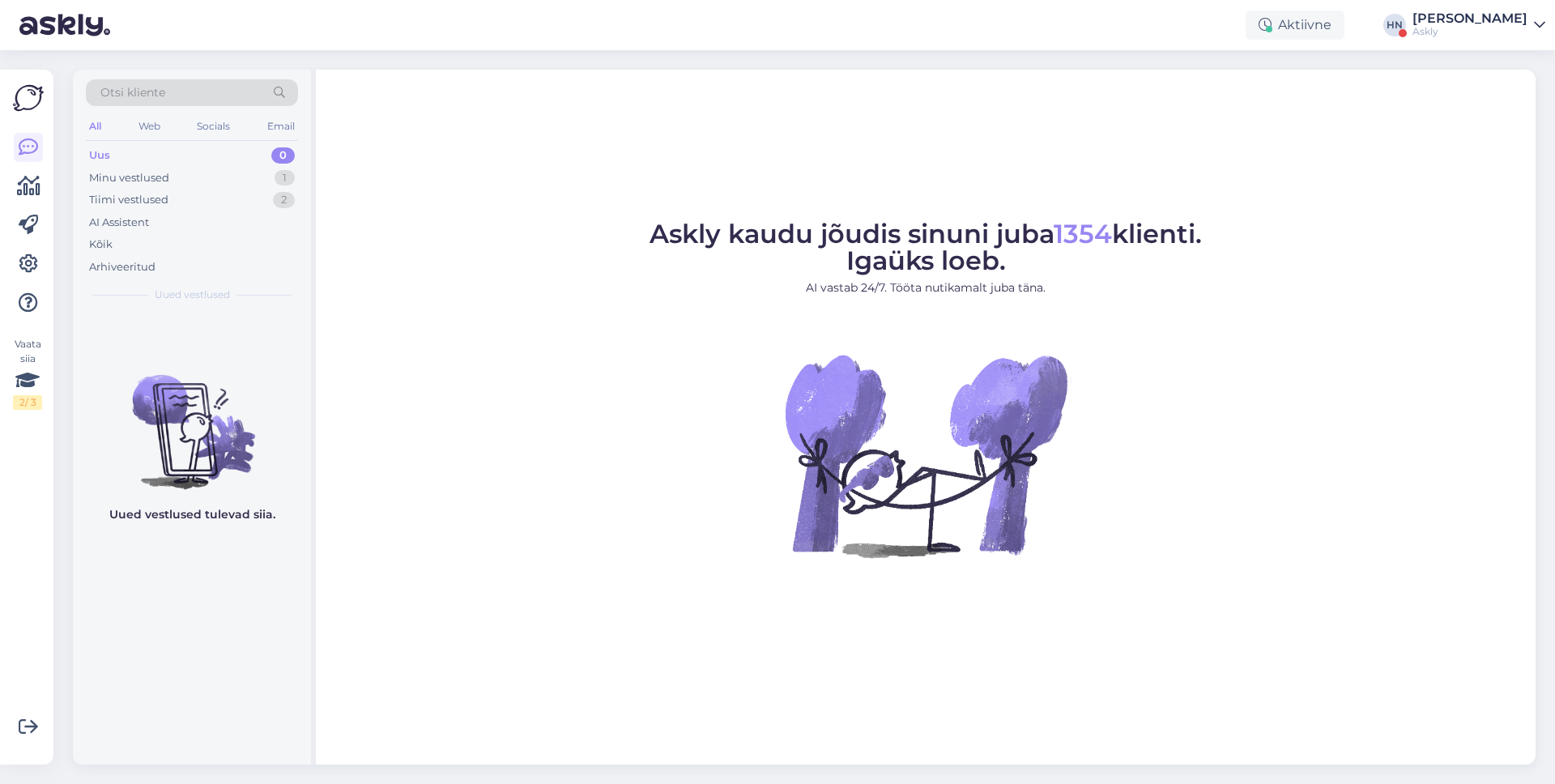
click at [1437, 18] on div "[PERSON_NAME]" at bounding box center [1470, 18] width 115 height 13
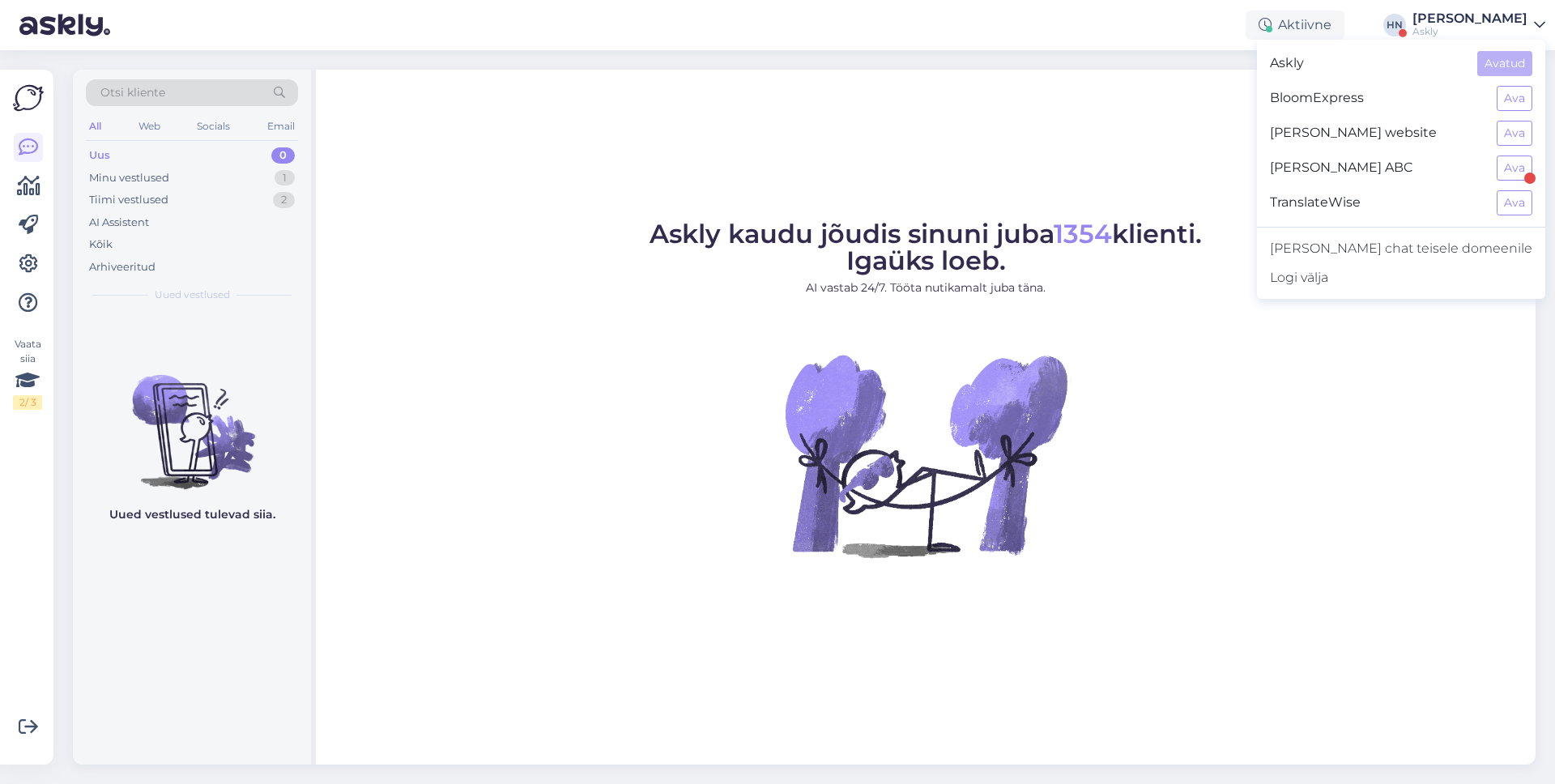
click at [1528, 175] on div at bounding box center [1529, 178] width 11 height 11
click at [1514, 169] on button "Ava" at bounding box center [1514, 167] width 35 height 25
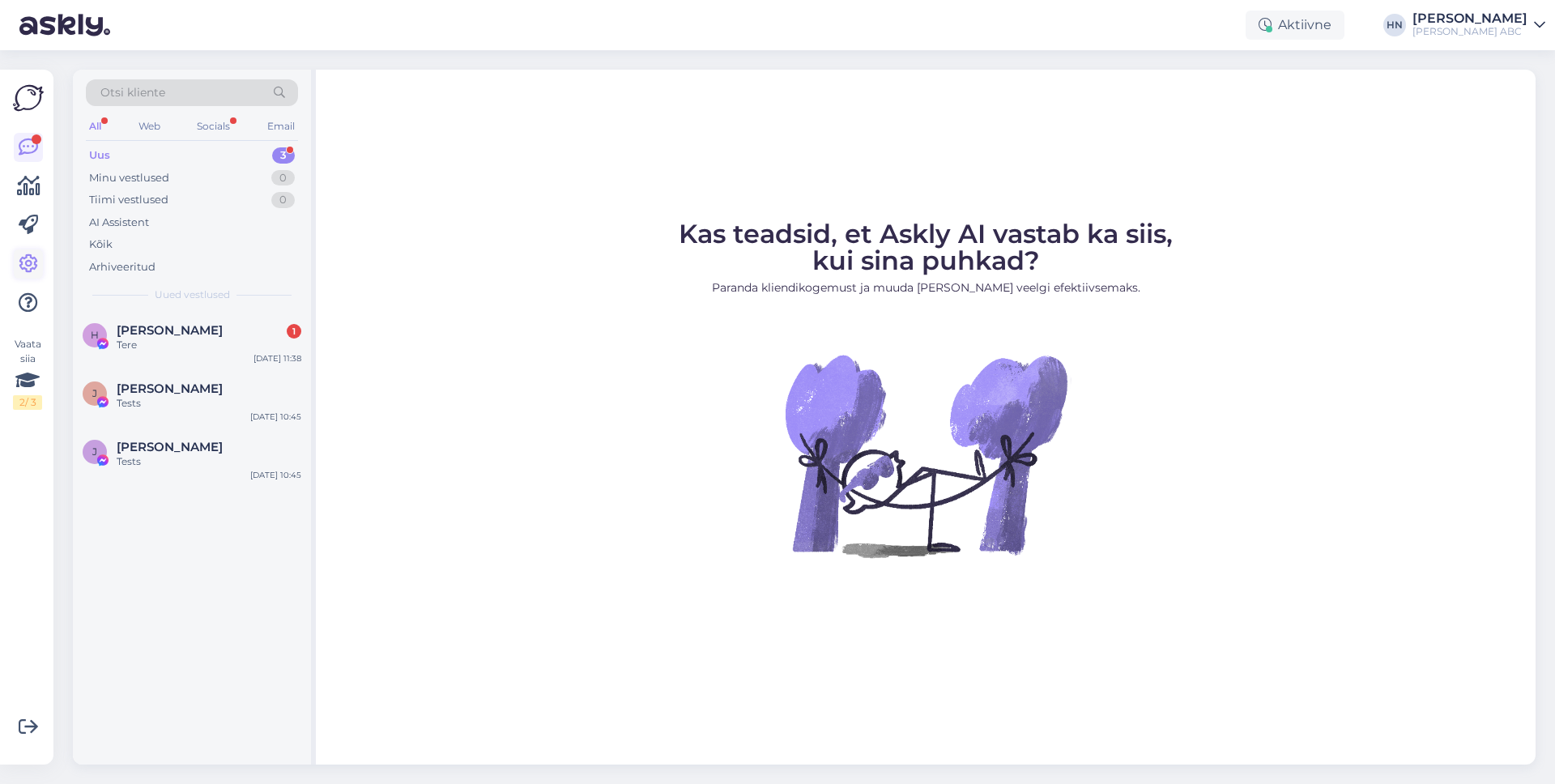
click at [28, 257] on icon at bounding box center [28, 264] width 19 height 19
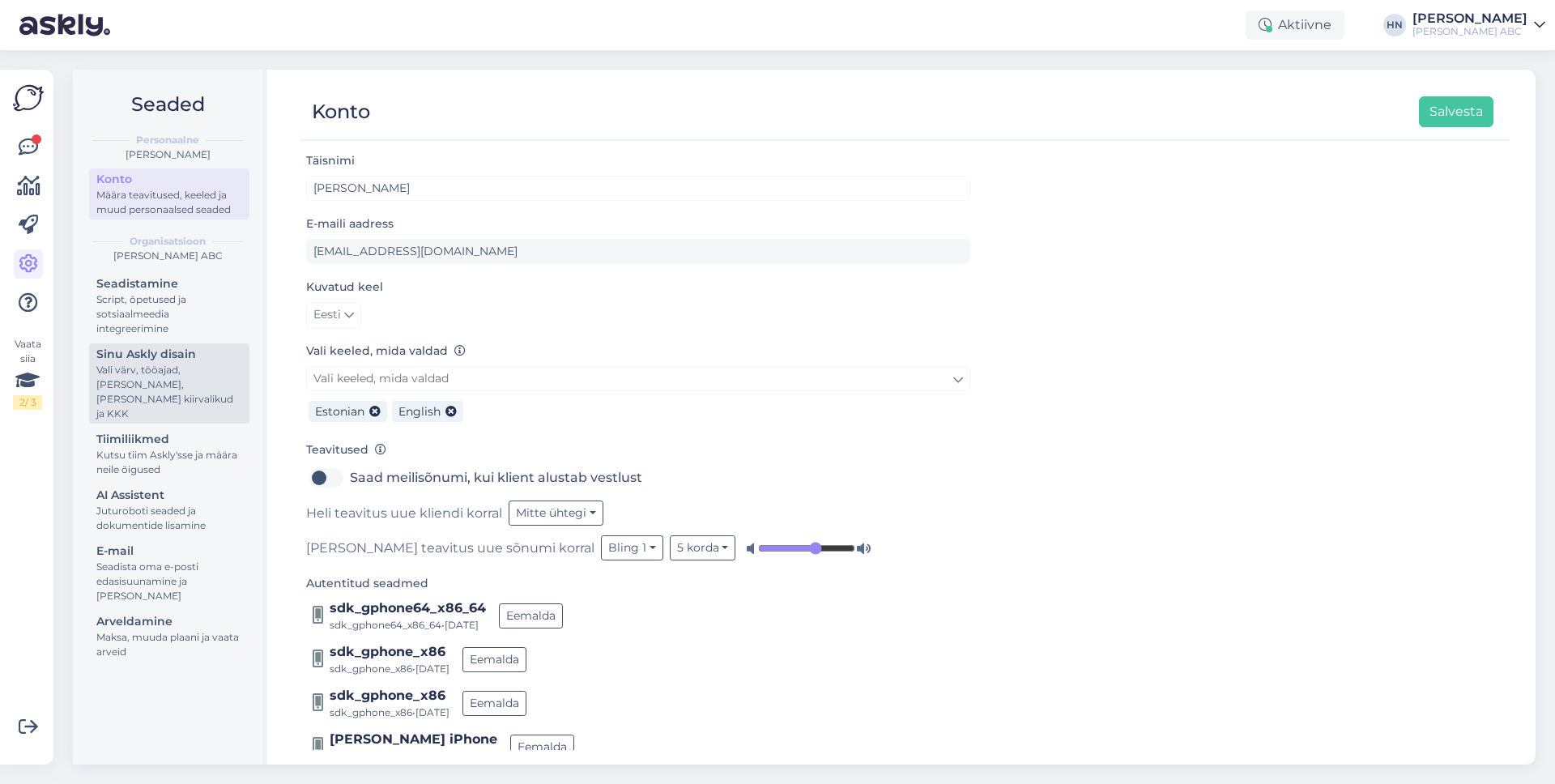
click at [122, 352] on div "Sinu Askly disain" at bounding box center [168, 353] width 145 height 17
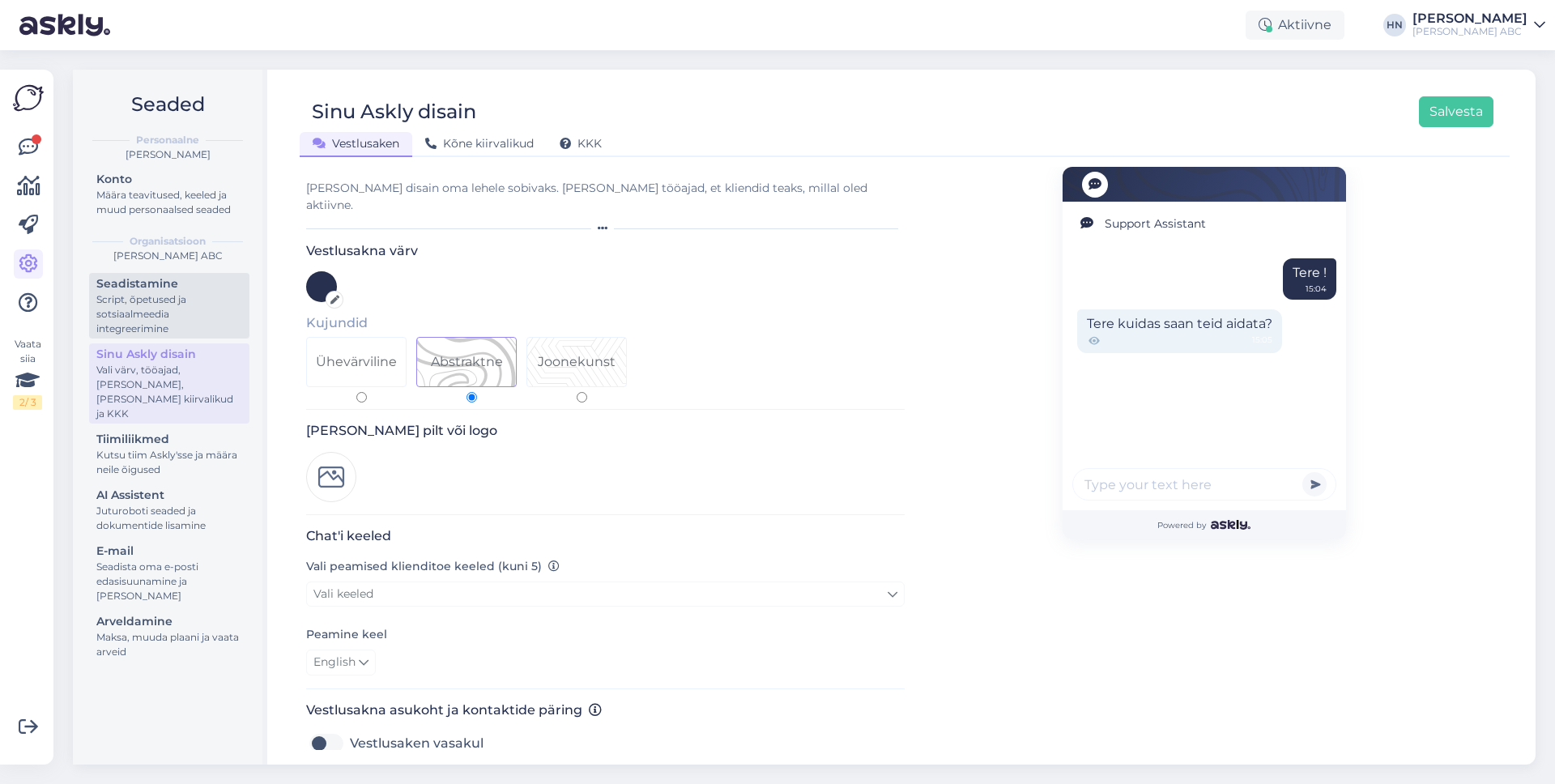
click at [124, 315] on div "Script, õpetused ja sotsiaalmeedia integreerimine" at bounding box center [168, 314] width 145 height 44
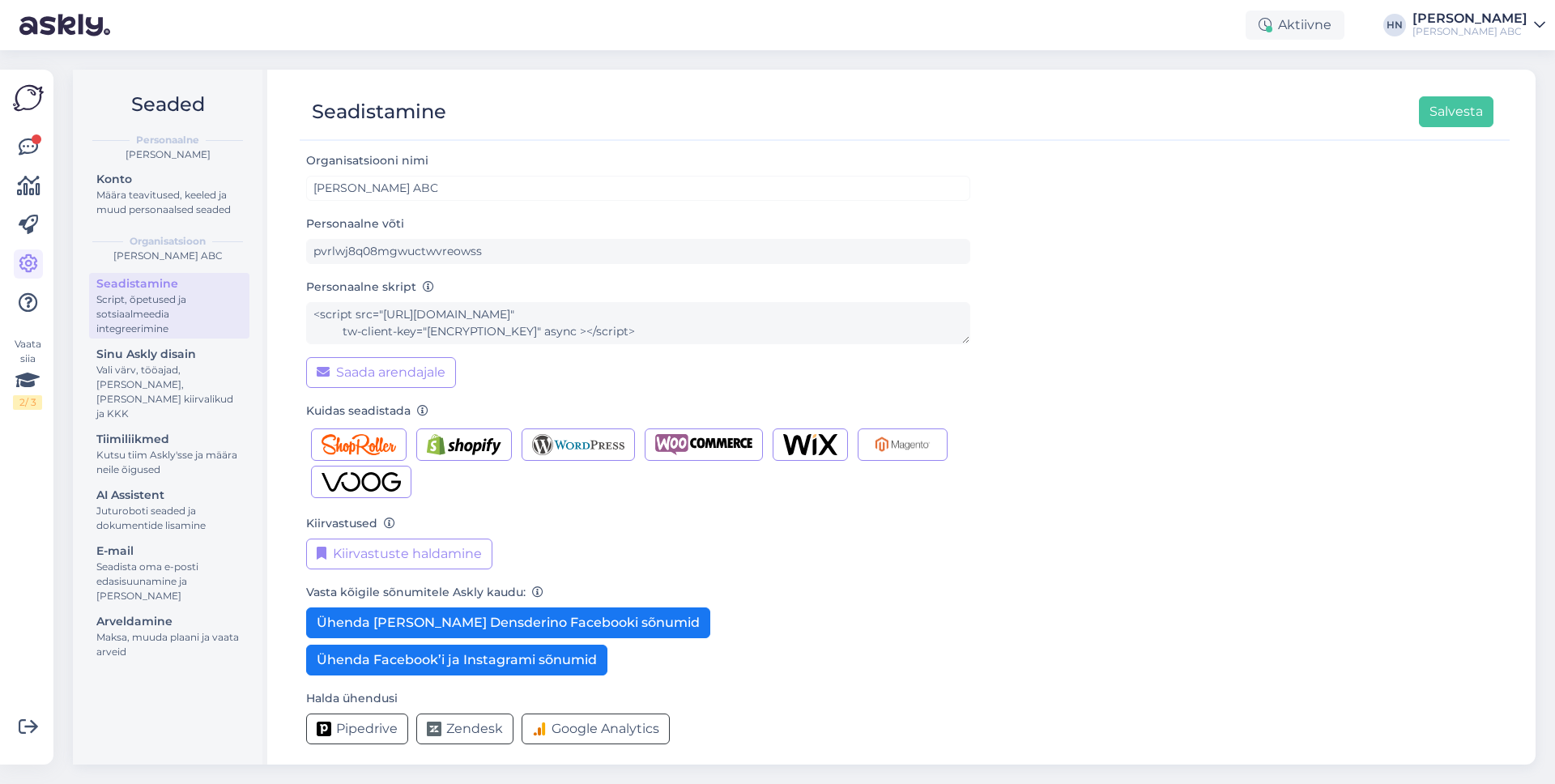
scroll to position [7, 0]
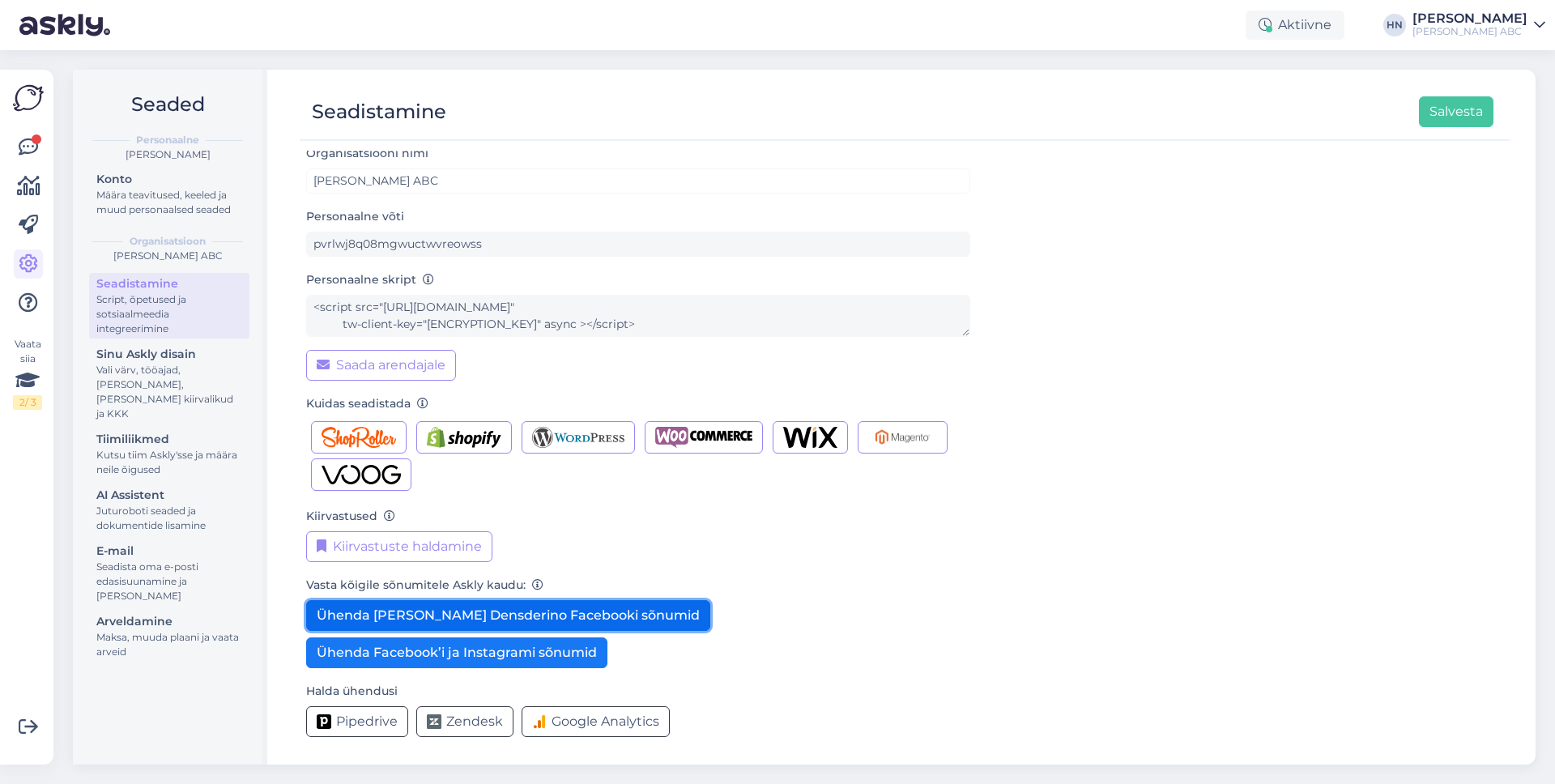
click at [463, 610] on button "Ühenda lahti Densderino Facebooki sõnumid" at bounding box center [507, 615] width 404 height 31
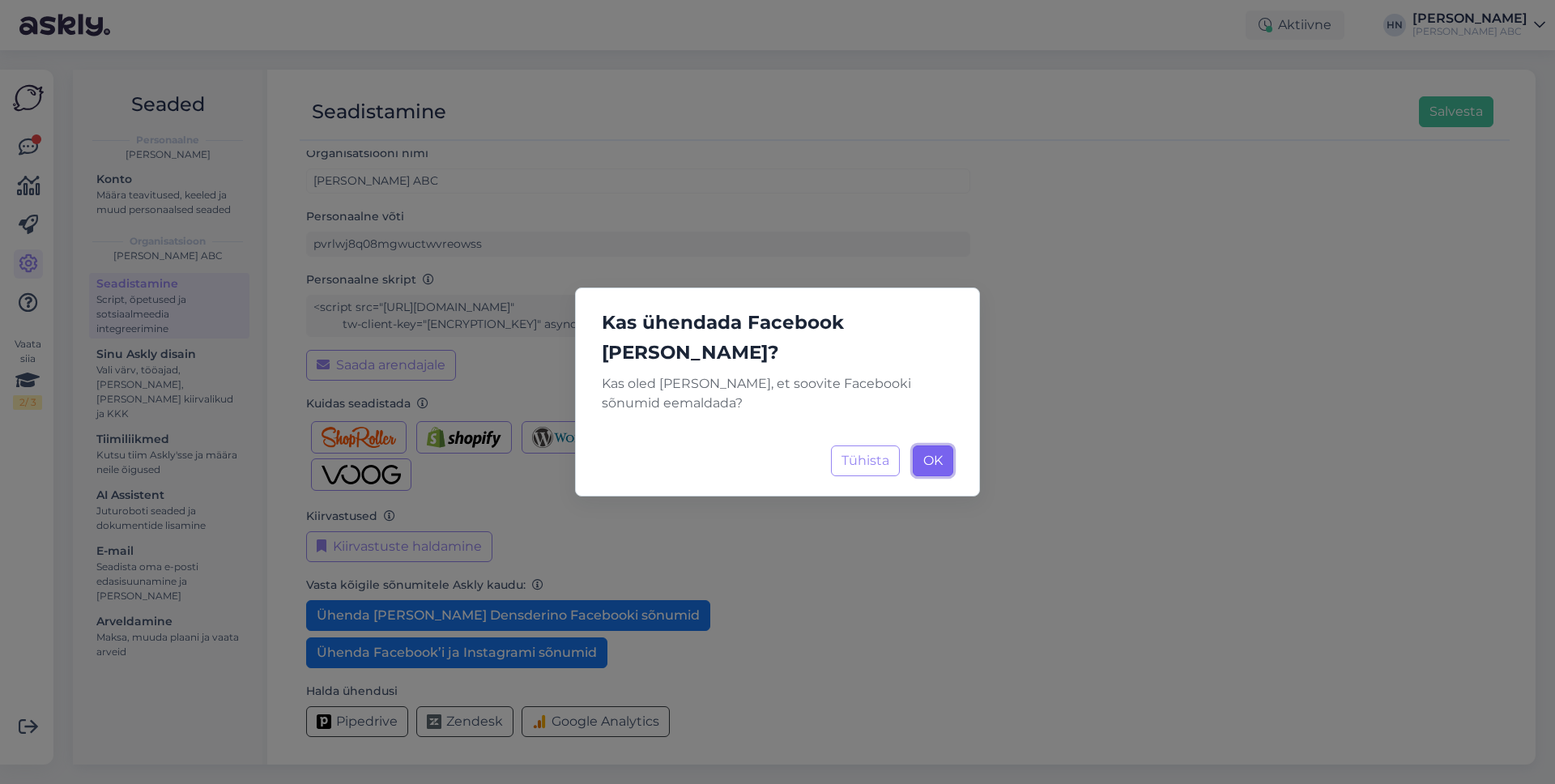
click at [934, 453] on span "OK" at bounding box center [933, 460] width 19 height 15
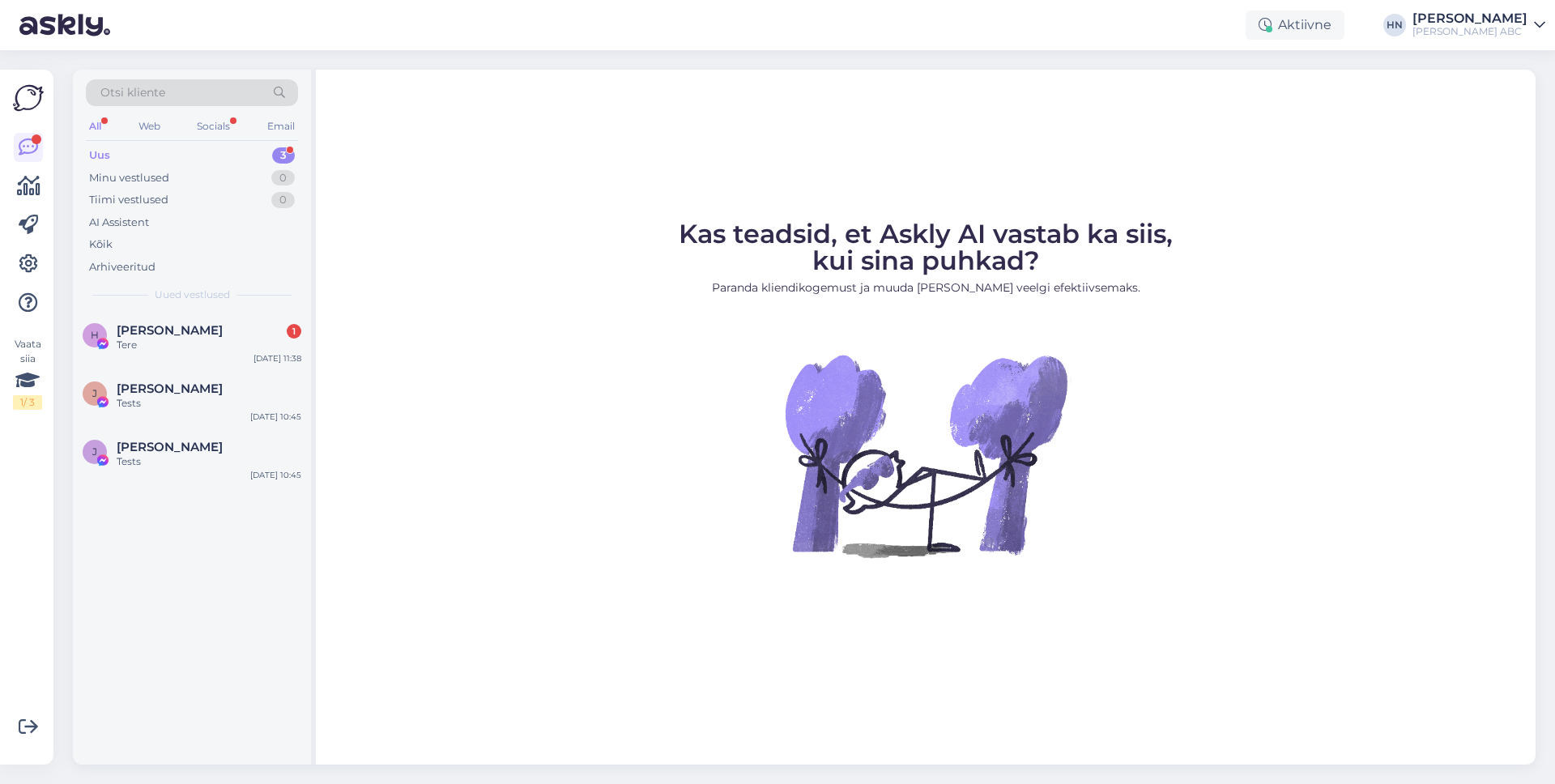
click at [1455, 5] on div "Aktiivne [PERSON_NAME] [PERSON_NAME] ABC" at bounding box center [777, 25] width 1555 height 50
click at [1454, 20] on div "[PERSON_NAME]" at bounding box center [1470, 18] width 115 height 13
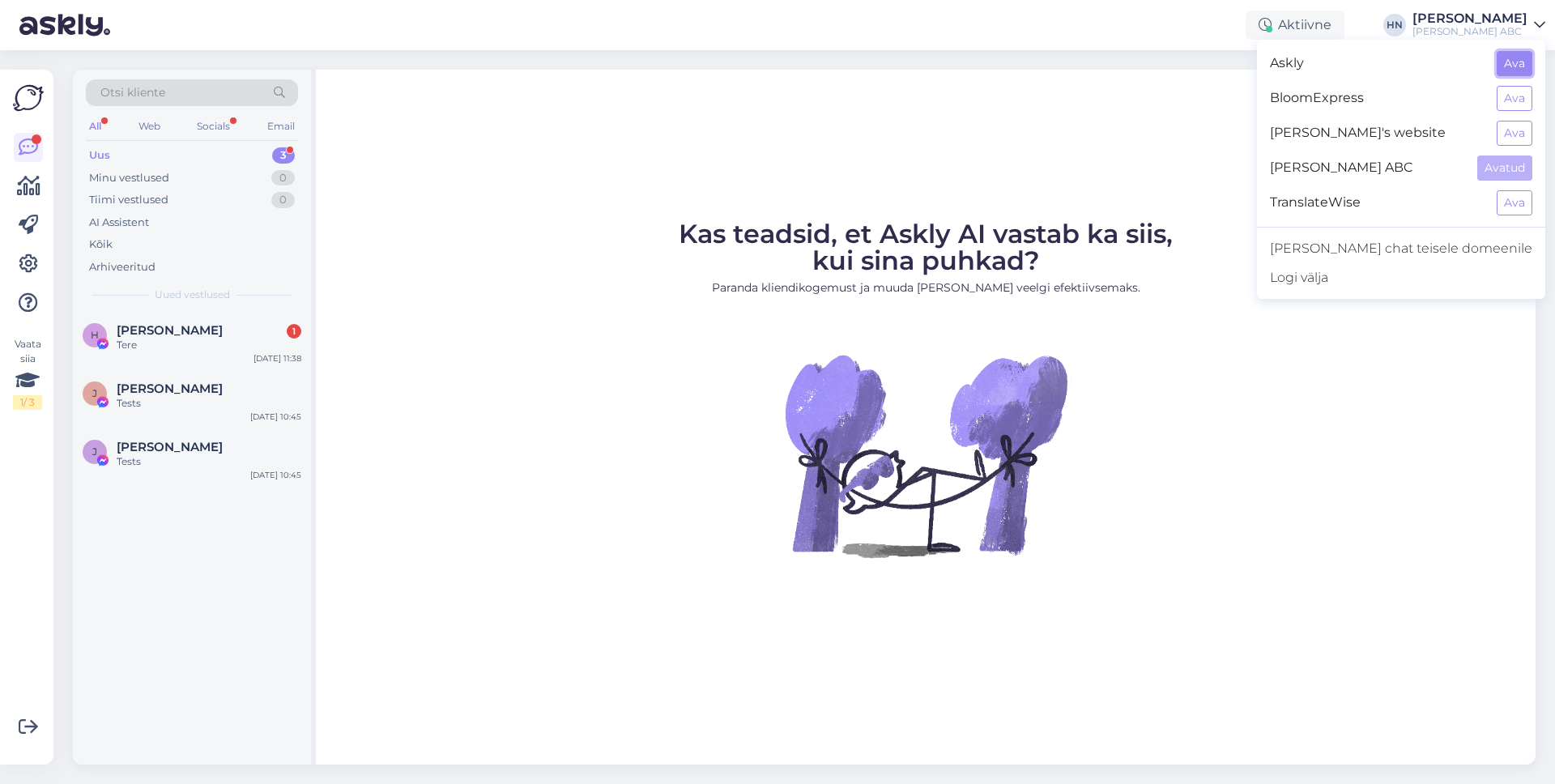
click at [1519, 66] on button "Ava" at bounding box center [1514, 63] width 35 height 25
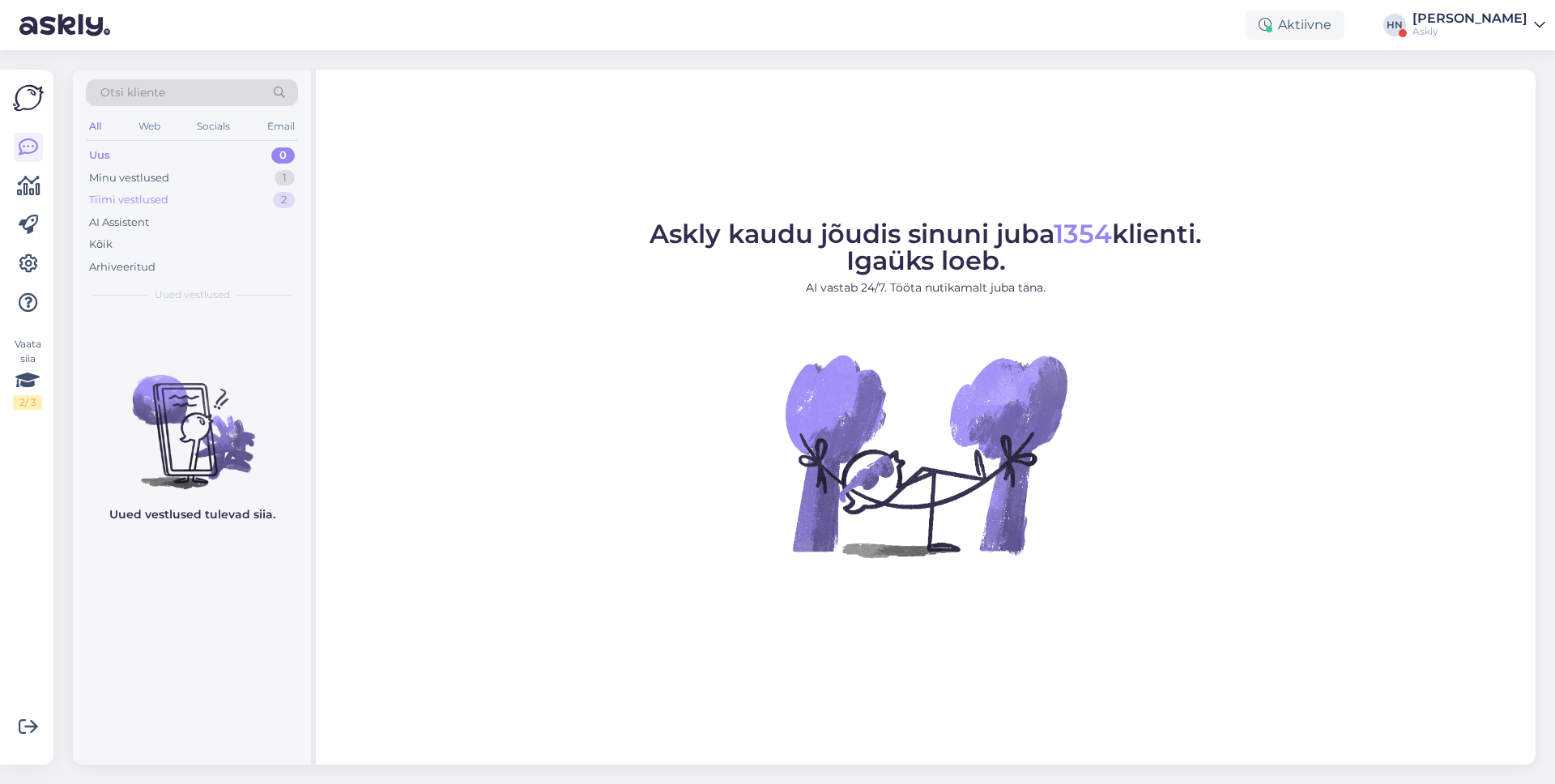
click at [222, 189] on div "Tiimi vestlused 2" at bounding box center [191, 200] width 212 height 23
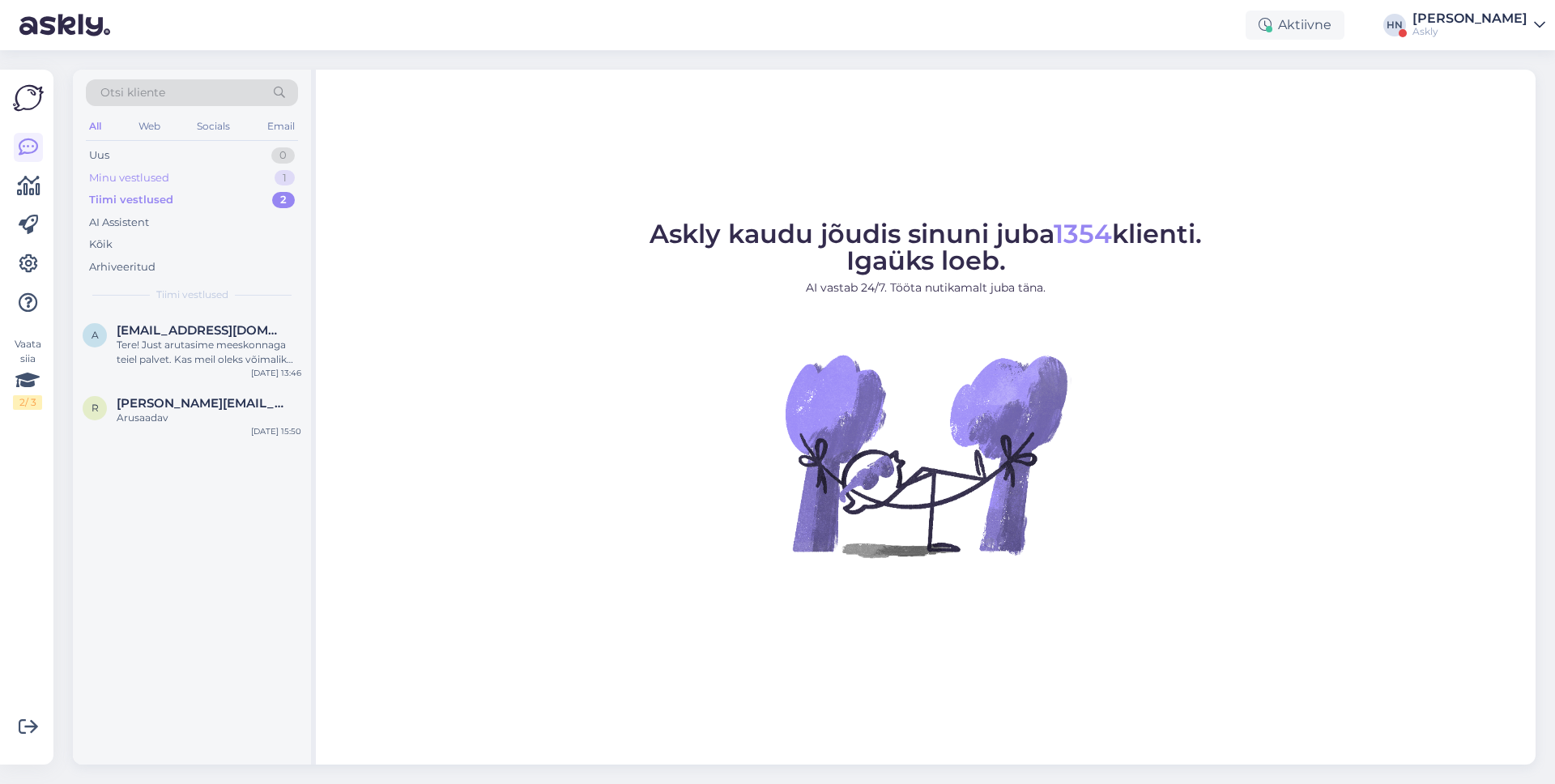
click at [221, 183] on div "Minu vestlused 1" at bounding box center [191, 178] width 212 height 23
click at [219, 205] on div "Tiimi vestlused 2" at bounding box center [191, 200] width 212 height 23
click at [189, 226] on div "AI Assistent" at bounding box center [191, 223] width 212 height 23
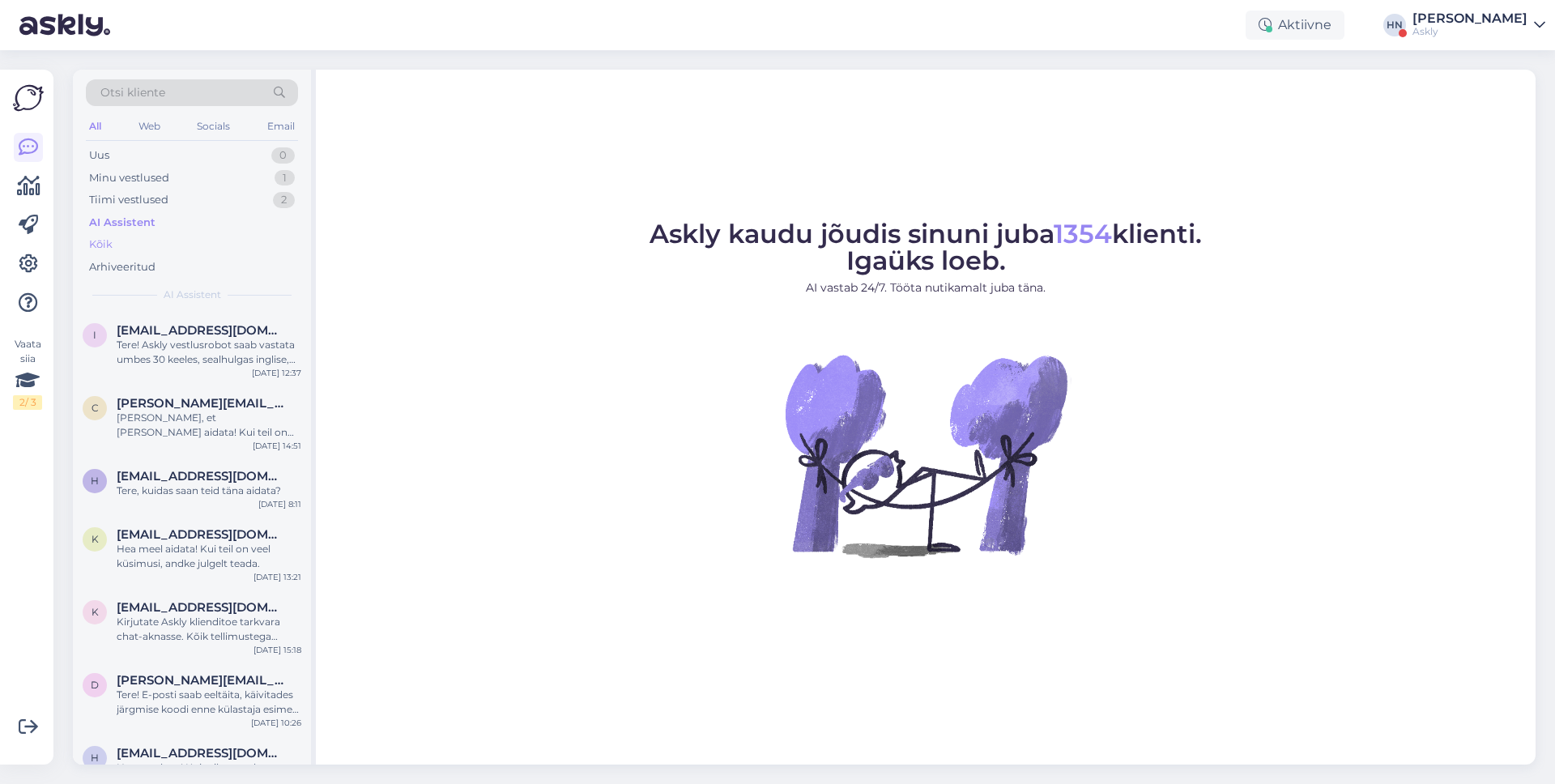
click at [183, 244] on div "Kõik" at bounding box center [191, 245] width 212 height 23
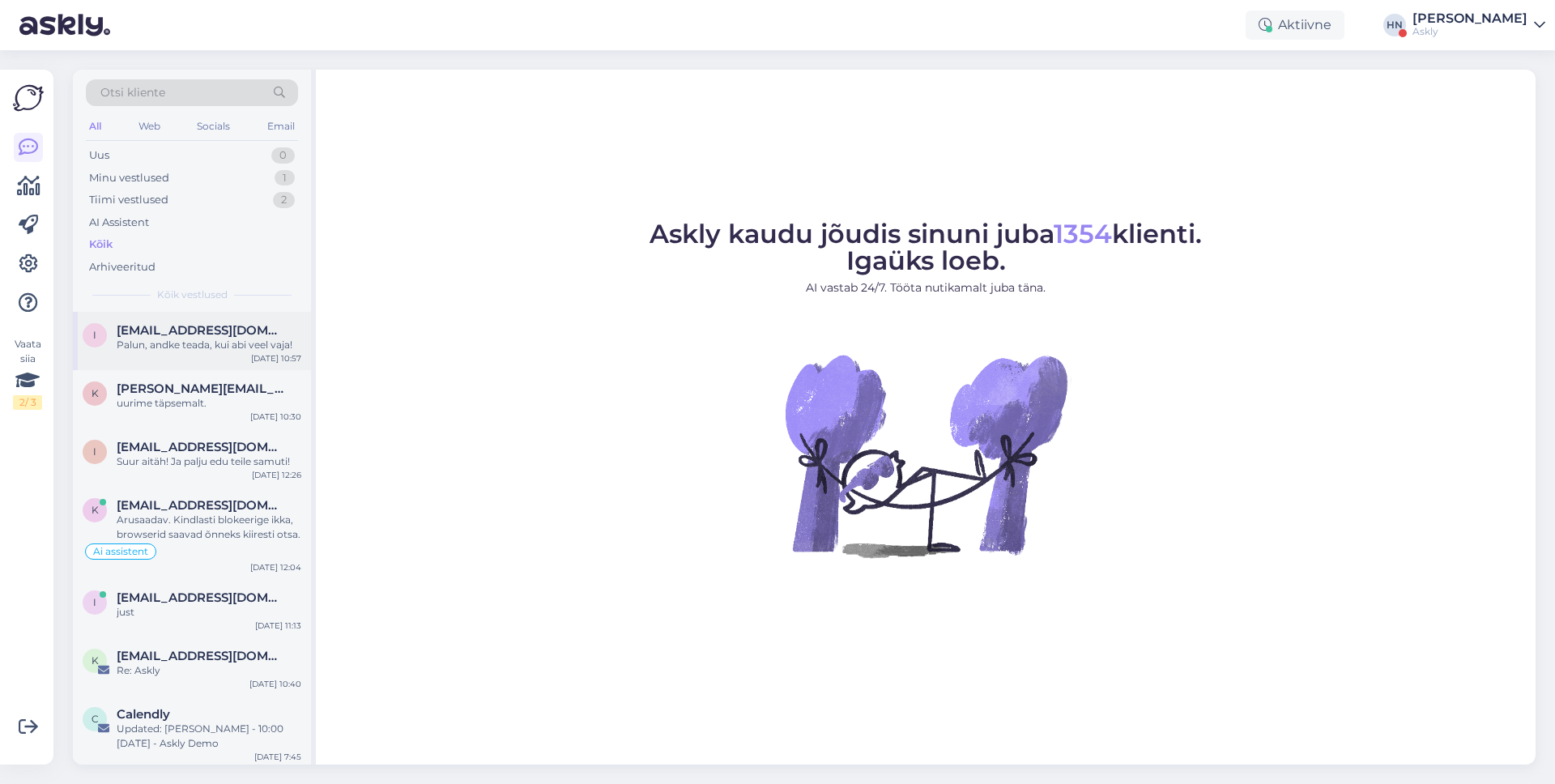
click at [165, 336] on span "[EMAIL_ADDRESS][DOMAIN_NAME]" at bounding box center [200, 330] width 168 height 15
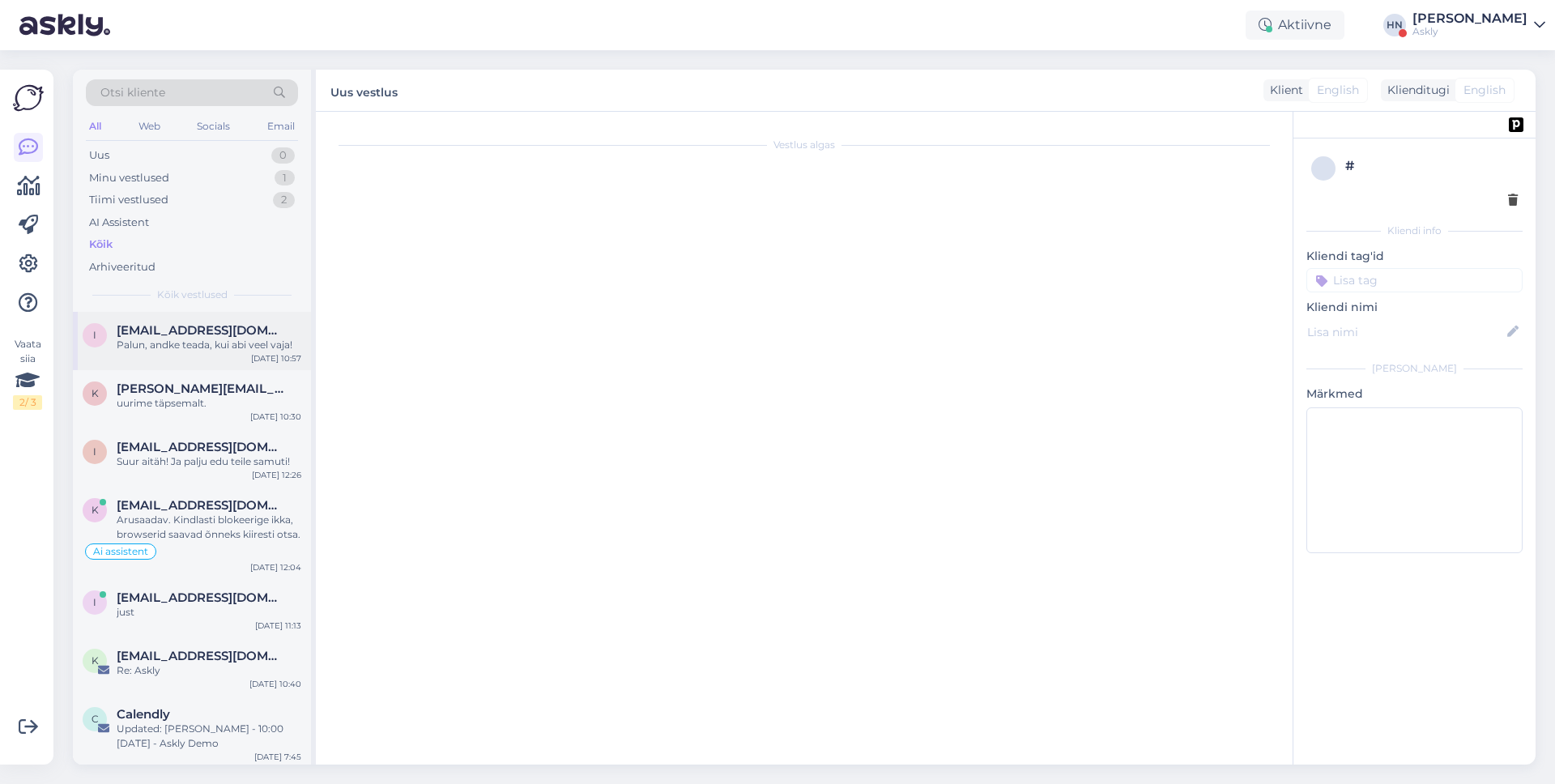
scroll to position [3685, 0]
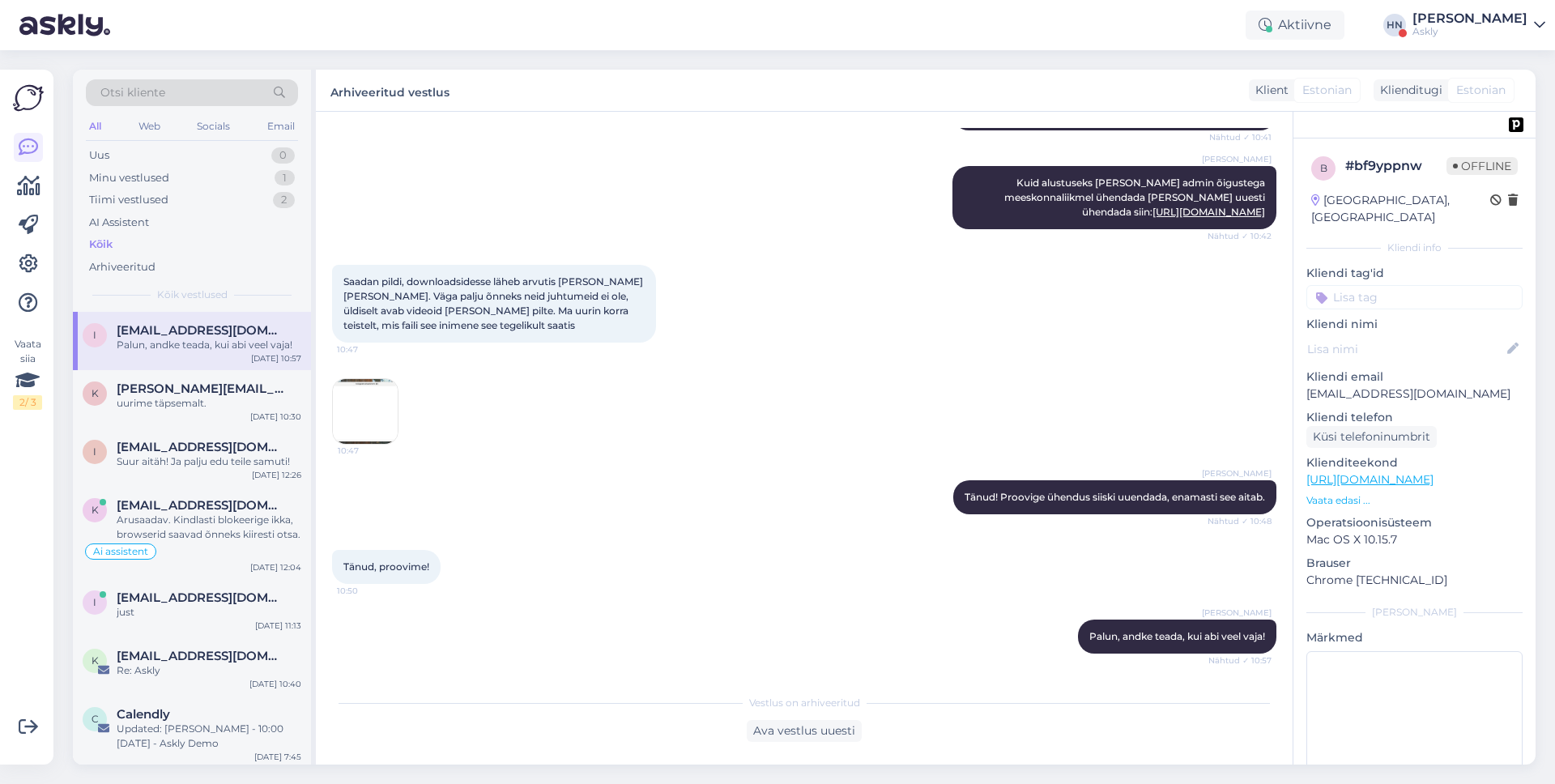
click at [367, 415] on img at bounding box center [366, 411] width 65 height 65
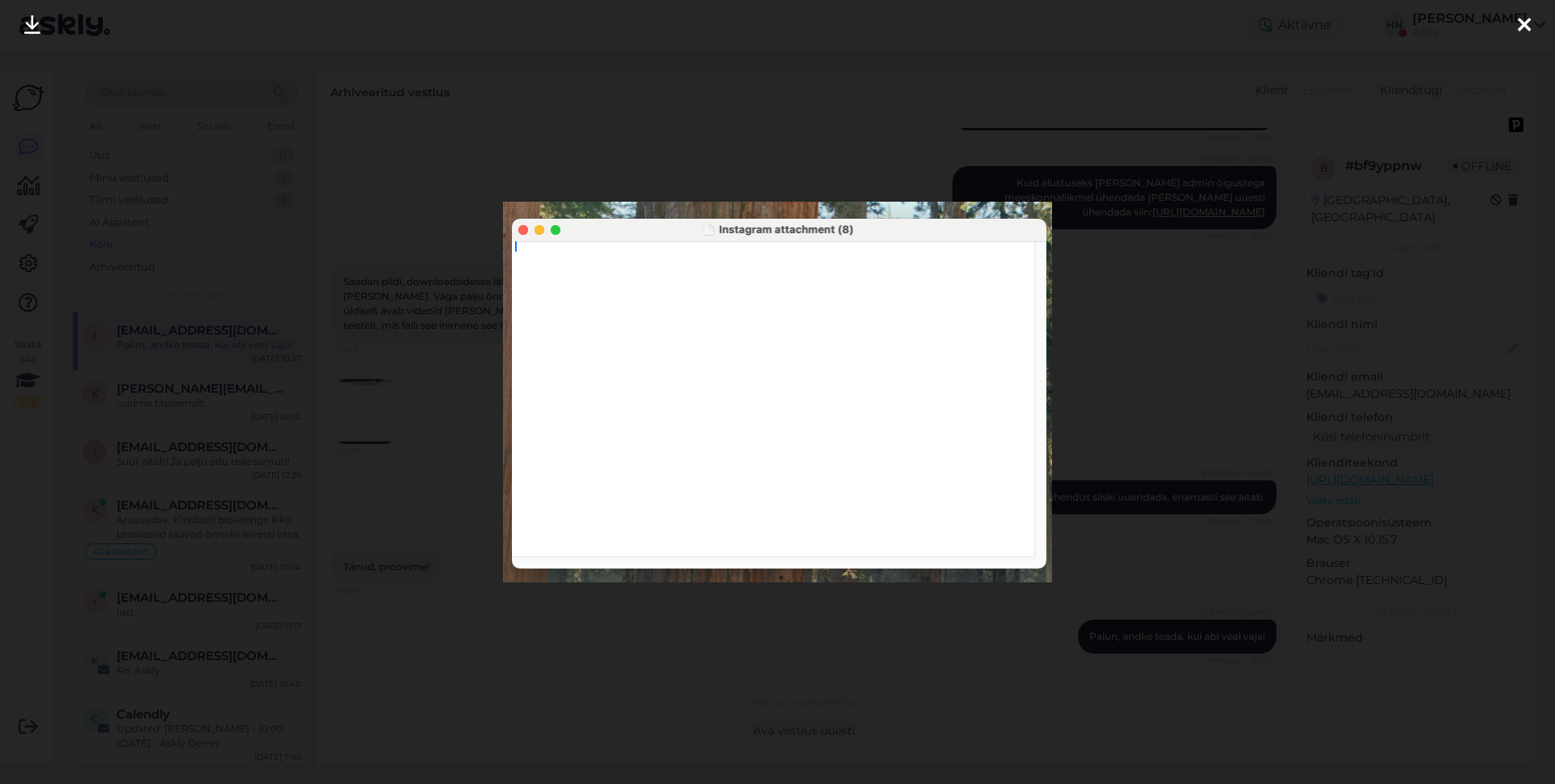
click at [369, 409] on div at bounding box center [777, 392] width 1555 height 784
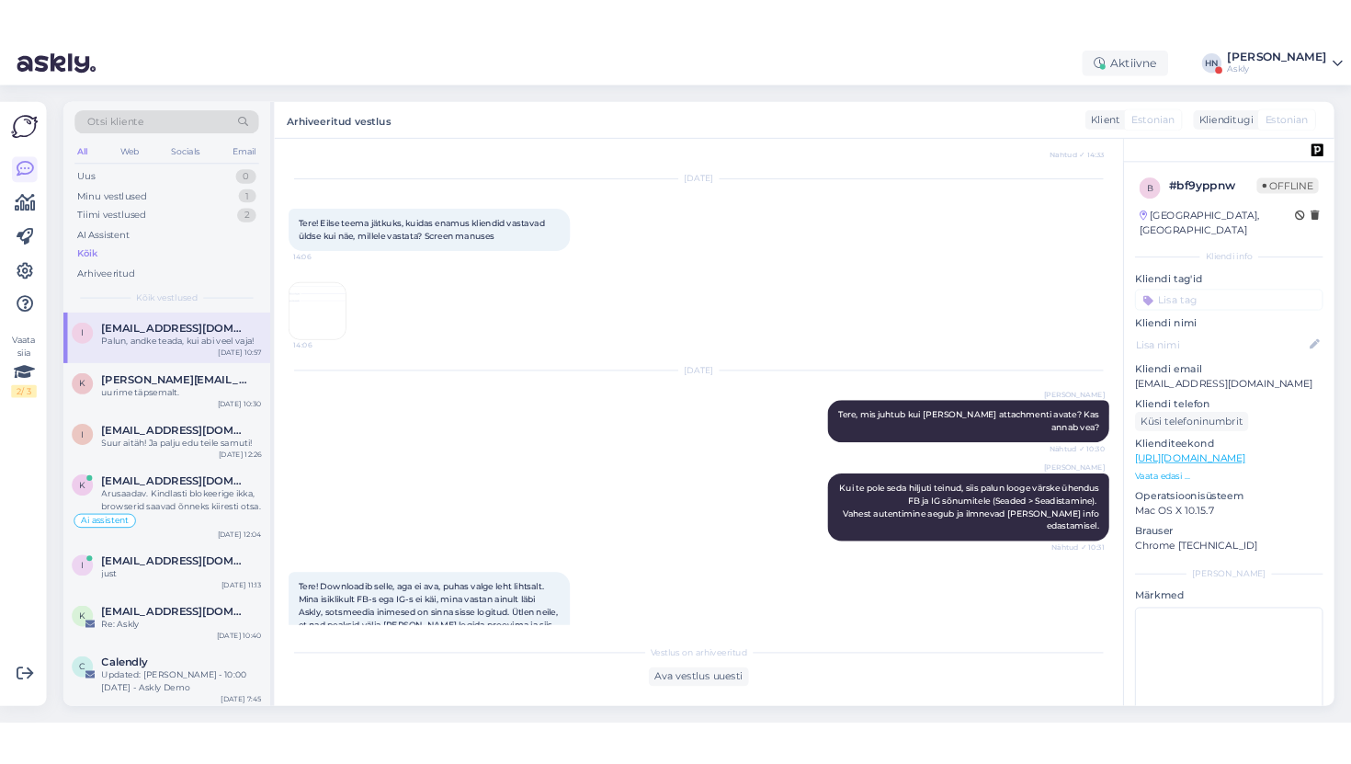
scroll to position [2786, 0]
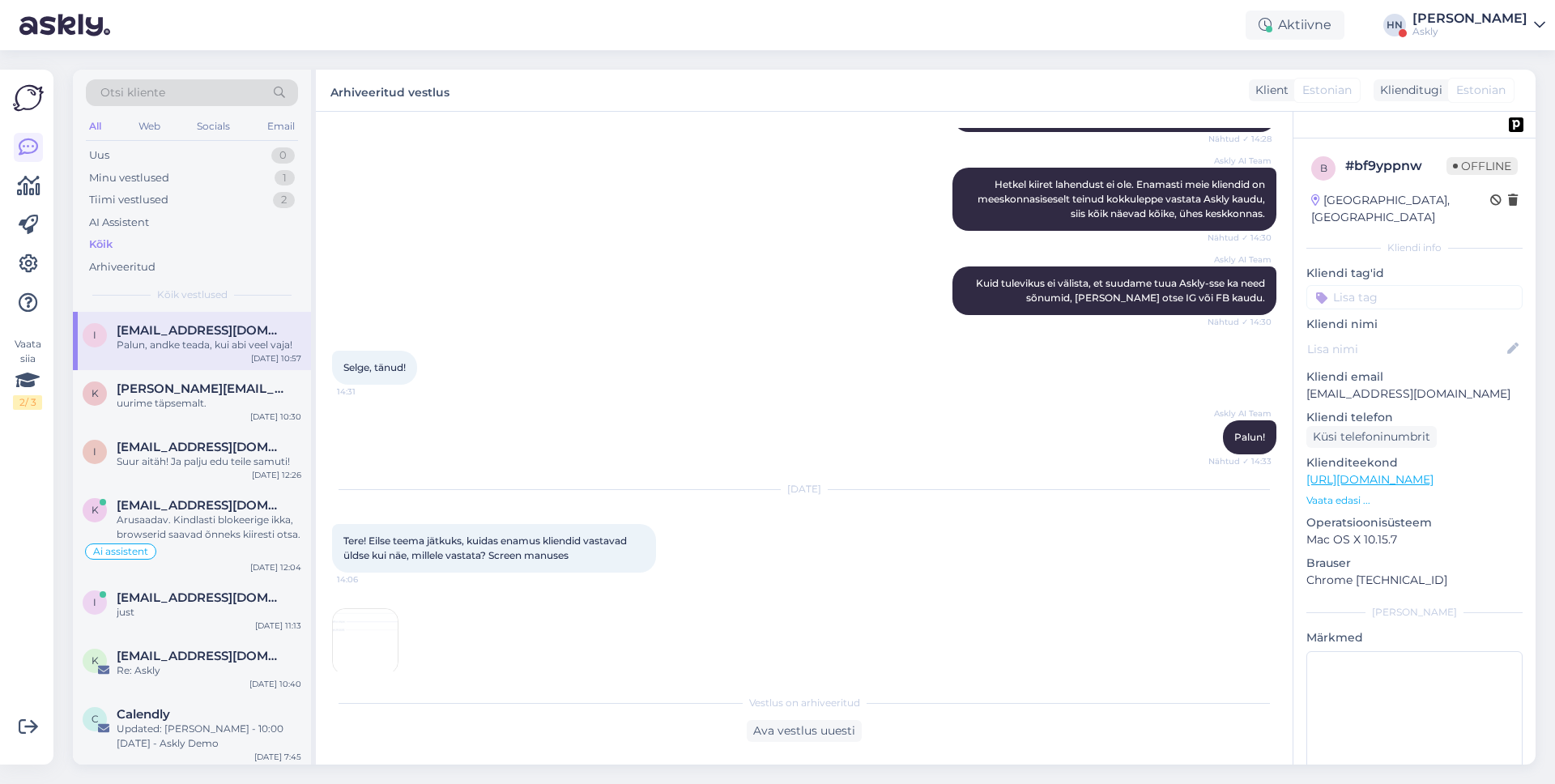
click at [371, 633] on img at bounding box center [366, 641] width 65 height 65
